Goal: Communication & Community: Answer question/provide support

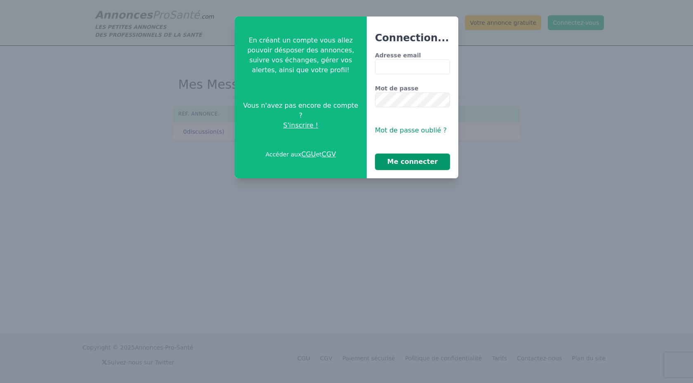
type input "**********"
click at [397, 161] on button "Me connecter" at bounding box center [412, 161] width 75 height 16
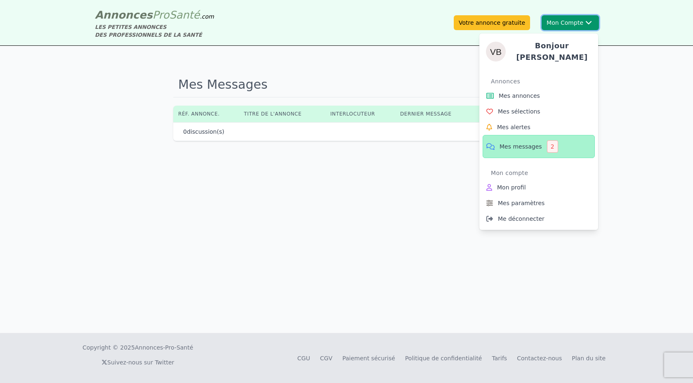
click at [560, 20] on button "Mon Compte Bonjour [PERSON_NAME] Annonces Mes annonces Mes sélections Mes alert…" at bounding box center [569, 22] width 57 height 15
click at [527, 146] on span "Mes messages" at bounding box center [520, 146] width 42 height 8
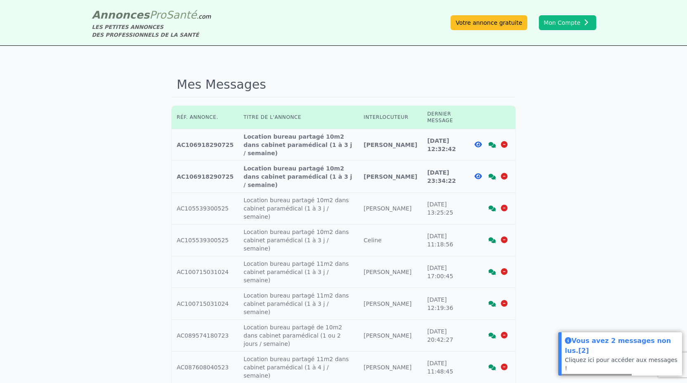
click at [303, 140] on td "Titre annonce : Location bureau partagé 10m2 dans cabinet paramédical (1 à 3 j …" at bounding box center [298, 145] width 120 height 32
click at [476, 141] on icon at bounding box center [477, 144] width 7 height 7
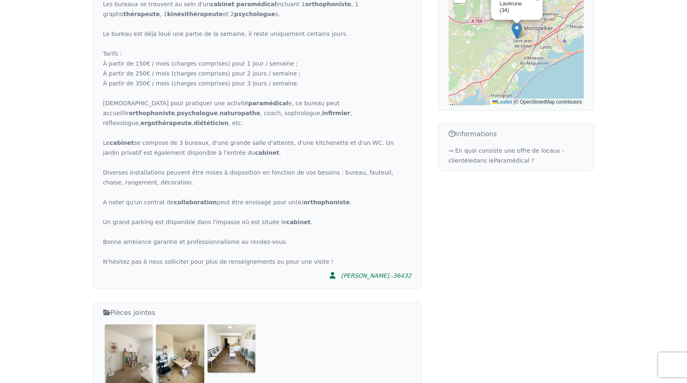
scroll to position [393, 0]
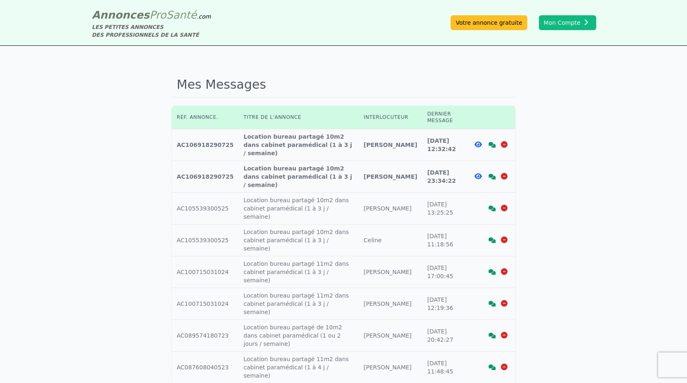
click at [492, 143] on icon at bounding box center [491, 145] width 7 height 6
